Goal: Contribute content

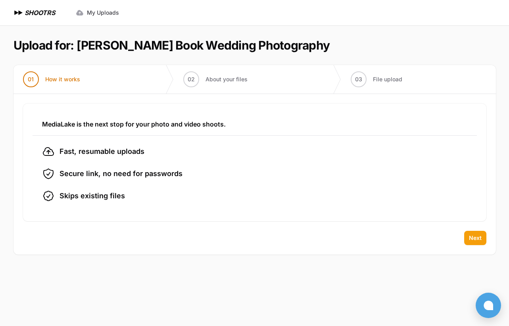
click at [470, 235] on span "Next" at bounding box center [475, 238] width 13 height 8
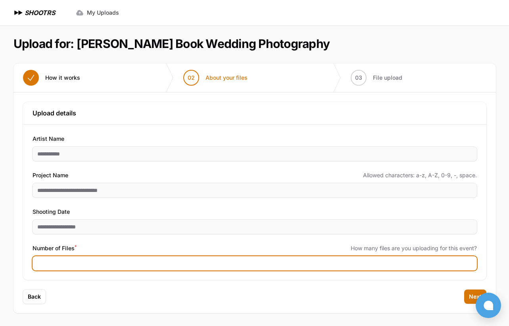
click at [49, 264] on input "Number of Files *" at bounding box center [255, 263] width 444 height 14
type input "****"
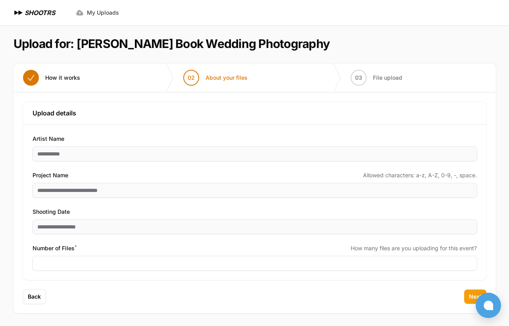
click at [467, 294] on button "Next" at bounding box center [475, 296] width 22 height 14
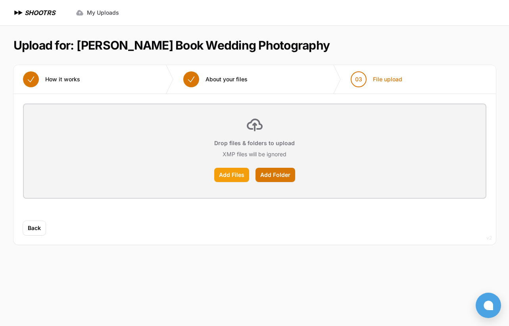
click at [231, 176] on label "Add Files" at bounding box center [231, 175] width 35 height 14
click at [0, 0] on input "Add Files" at bounding box center [0, 0] width 0 height 0
